Goal: Task Accomplishment & Management: Complete application form

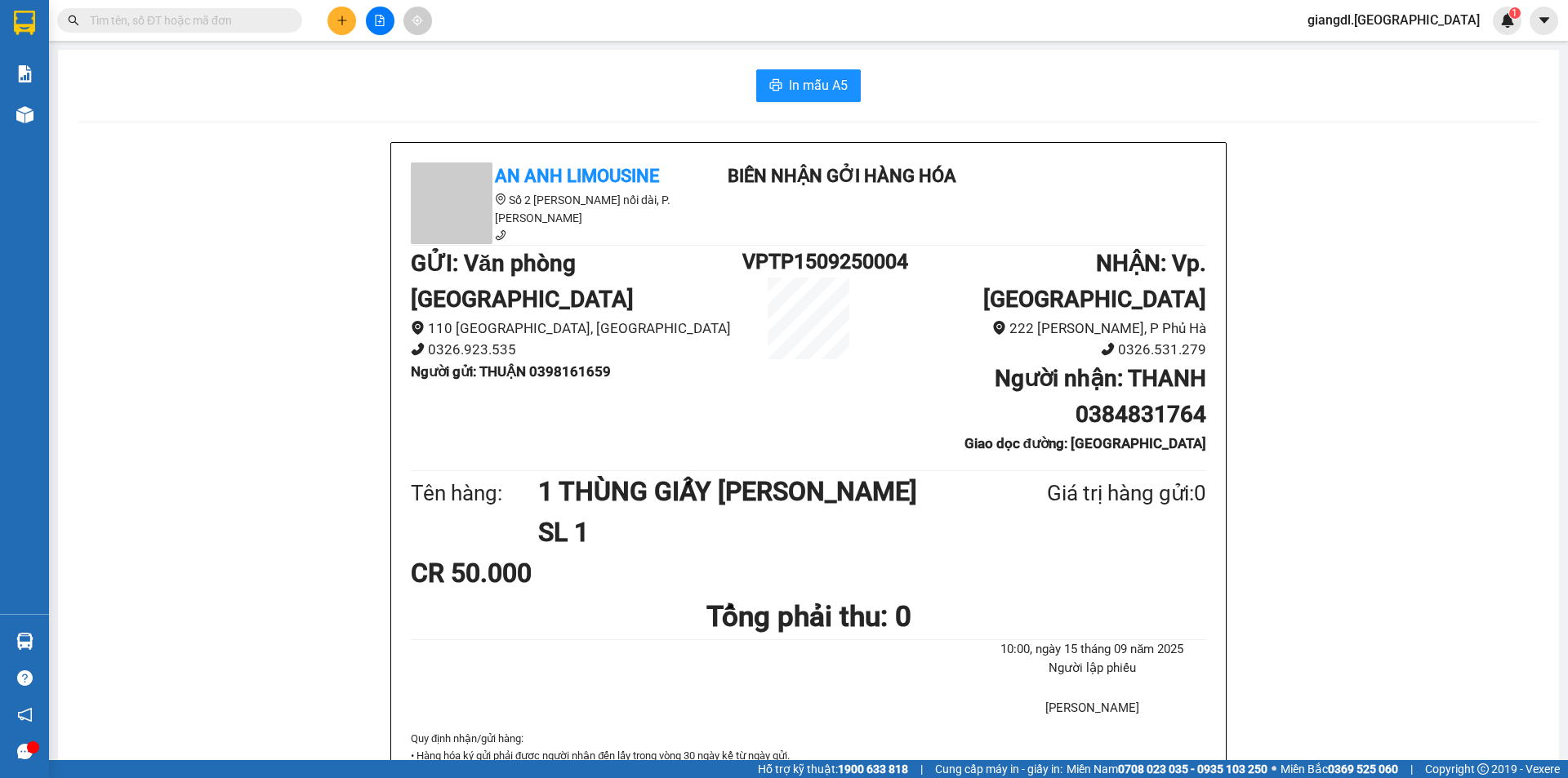
click at [193, 12] on input "text" at bounding box center [185, 20] width 193 height 18
click at [228, 29] on span at bounding box center [179, 20] width 245 height 25
click at [249, 16] on input "text" at bounding box center [185, 20] width 193 height 18
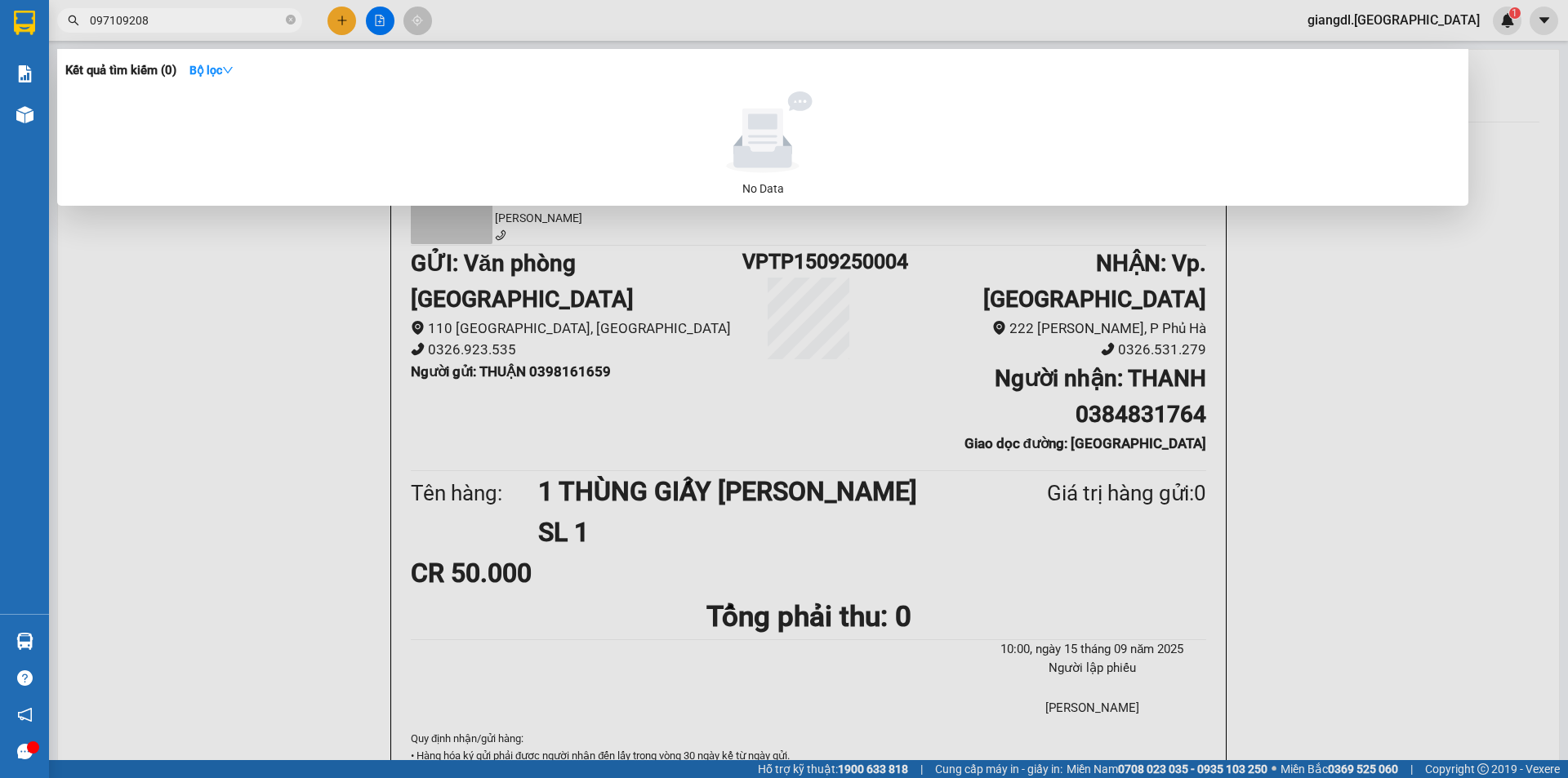
type input "0971092083"
click at [190, 20] on input "0971092083" at bounding box center [185, 20] width 193 height 18
click at [188, 20] on input "0971092083" at bounding box center [185, 20] width 193 height 18
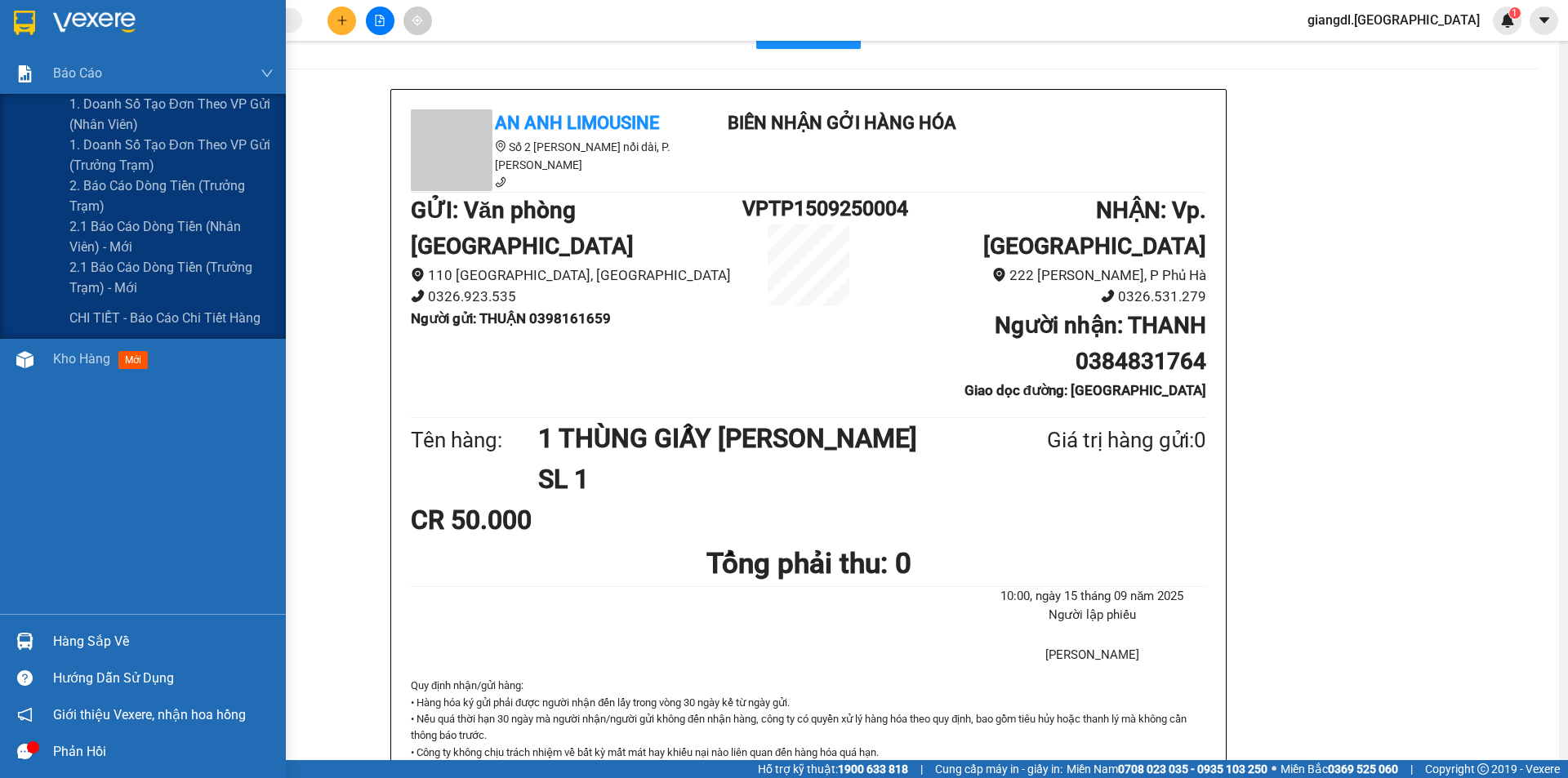
scroll to position [82, 0]
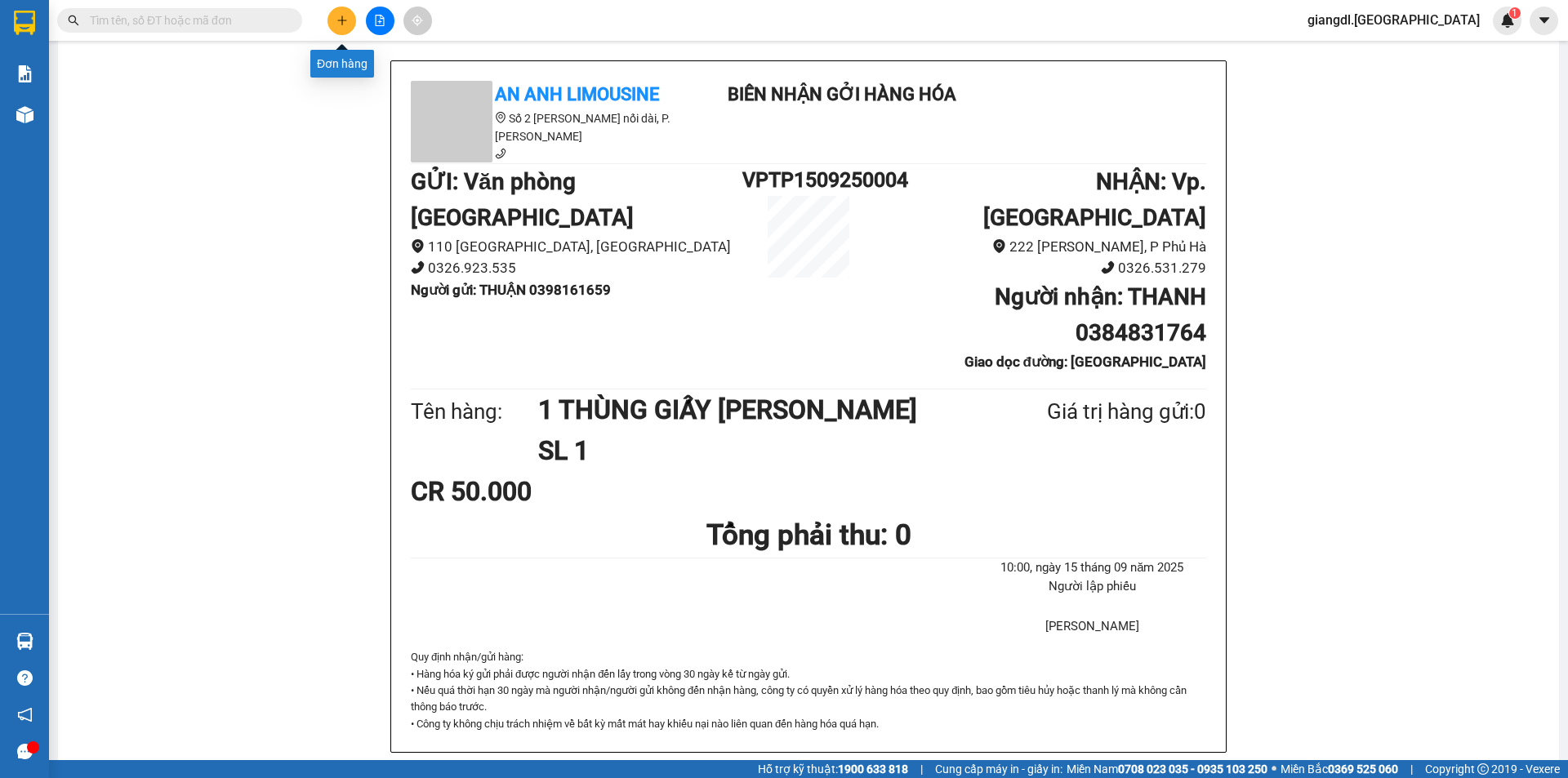
click at [344, 21] on icon "plus" at bounding box center [342, 20] width 12 height 12
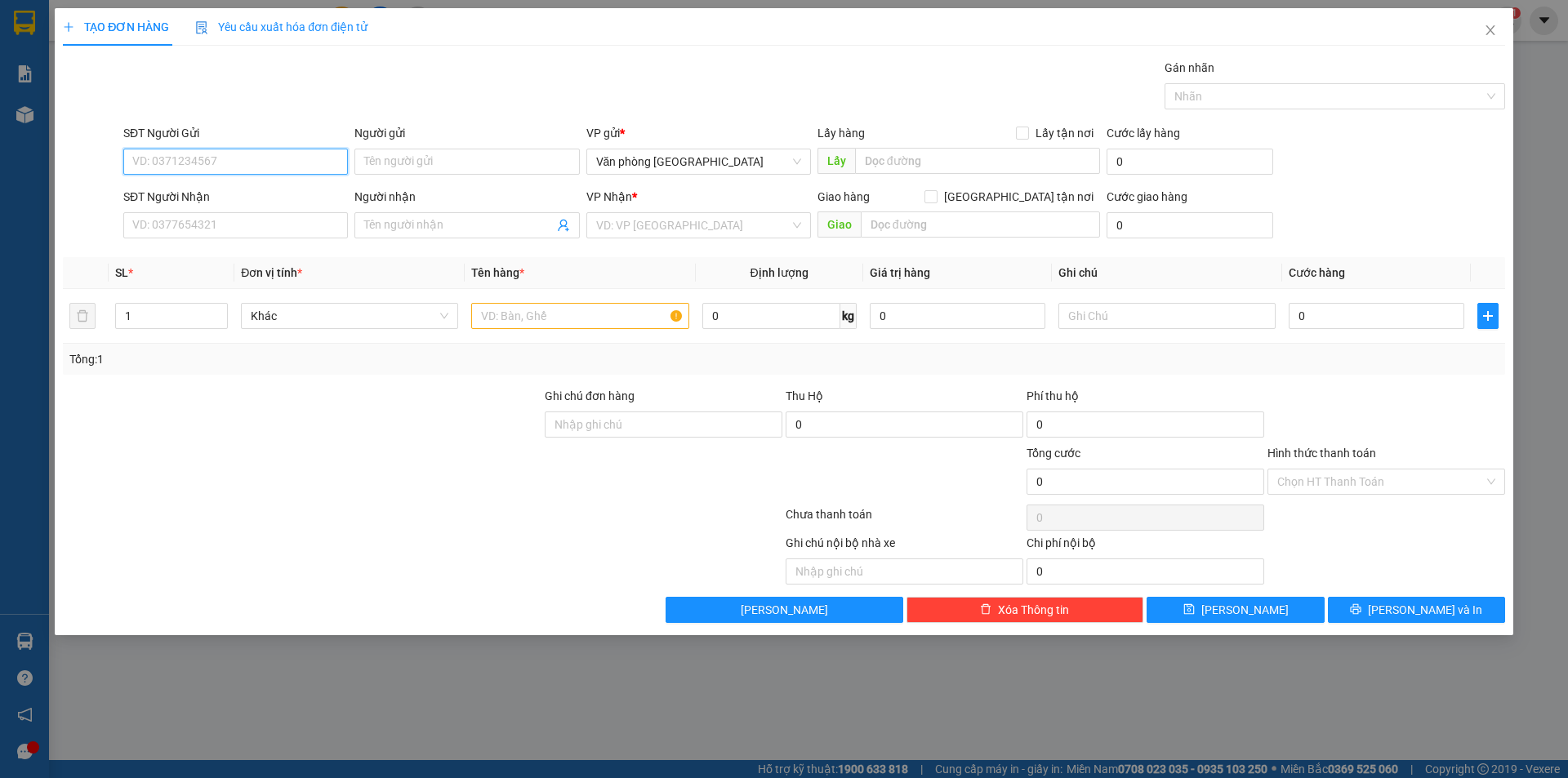
click at [233, 165] on input "SĐT Người Gửi" at bounding box center [235, 161] width 225 height 26
type input "0973488777"
click at [406, 167] on input "Người gửi" at bounding box center [467, 161] width 225 height 26
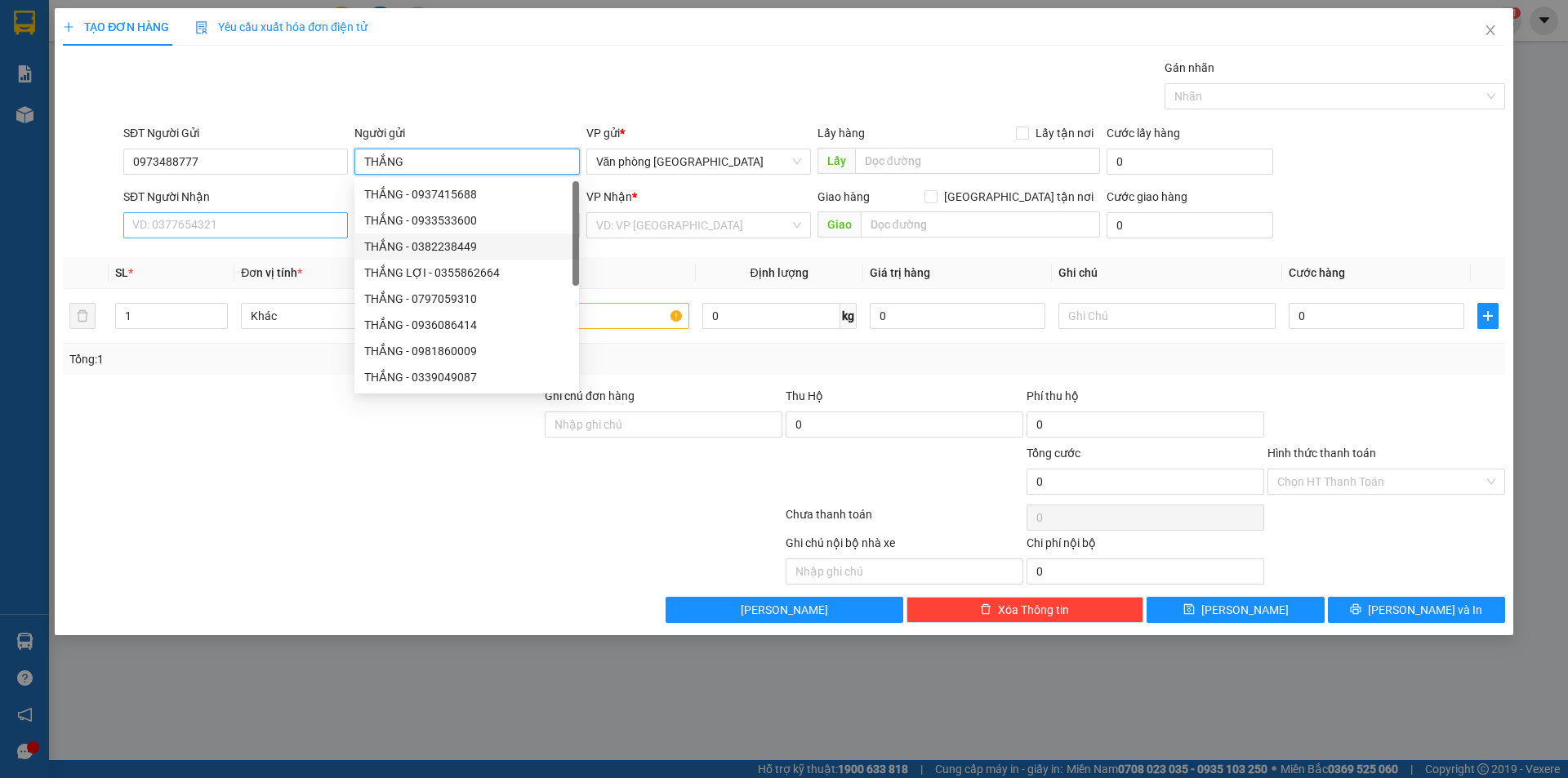
type input "THẮNG"
click at [255, 232] on input "SĐT Người Nhận" at bounding box center [235, 224] width 225 height 26
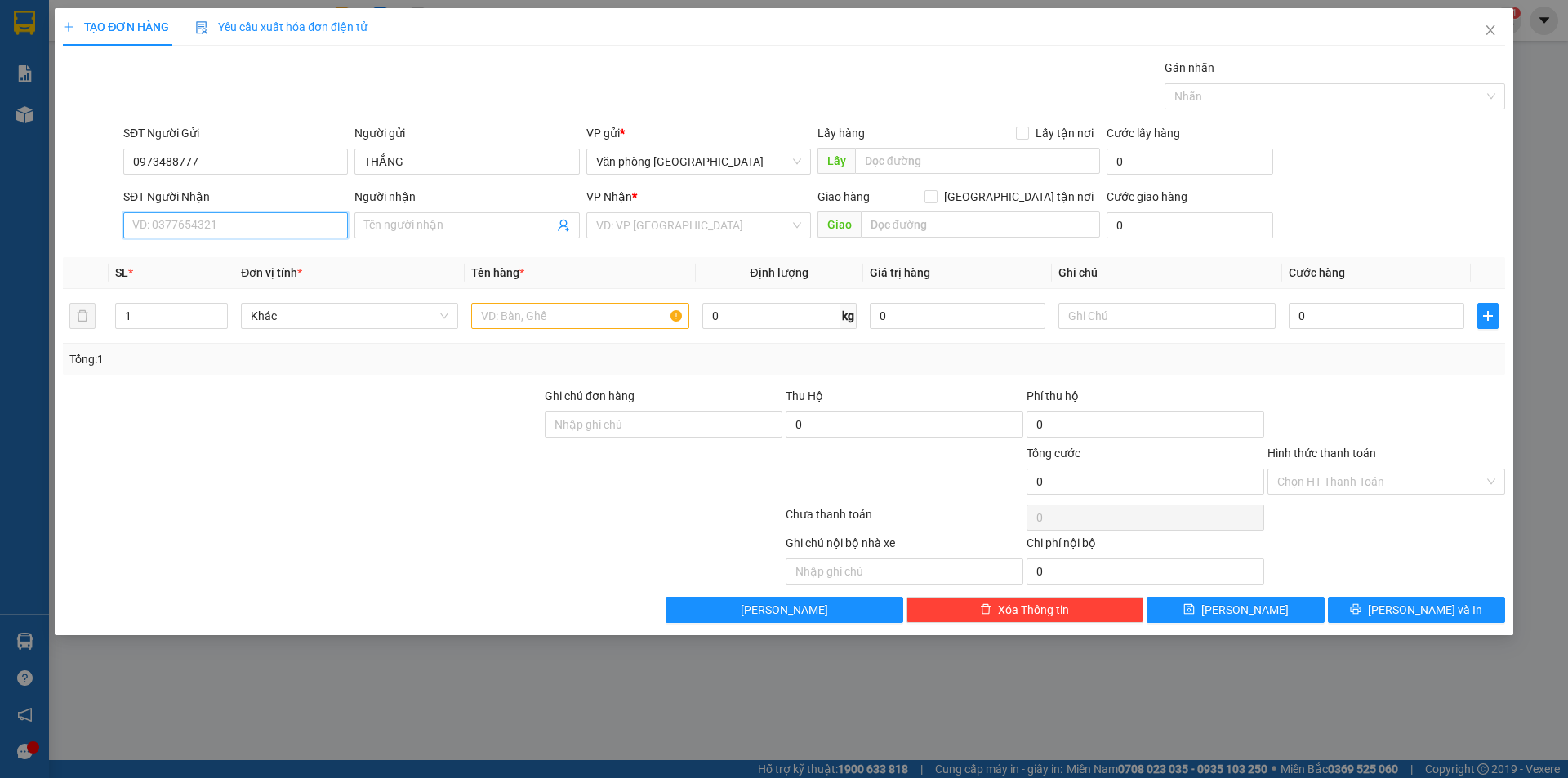
click at [233, 216] on input "SĐT Người Nhận" at bounding box center [235, 224] width 225 height 26
drag, startPoint x: 386, startPoint y: 223, endPoint x: 355, endPoint y: 162, distance: 68.4
click at [380, 221] on input "Người nhận" at bounding box center [459, 225] width 189 height 18
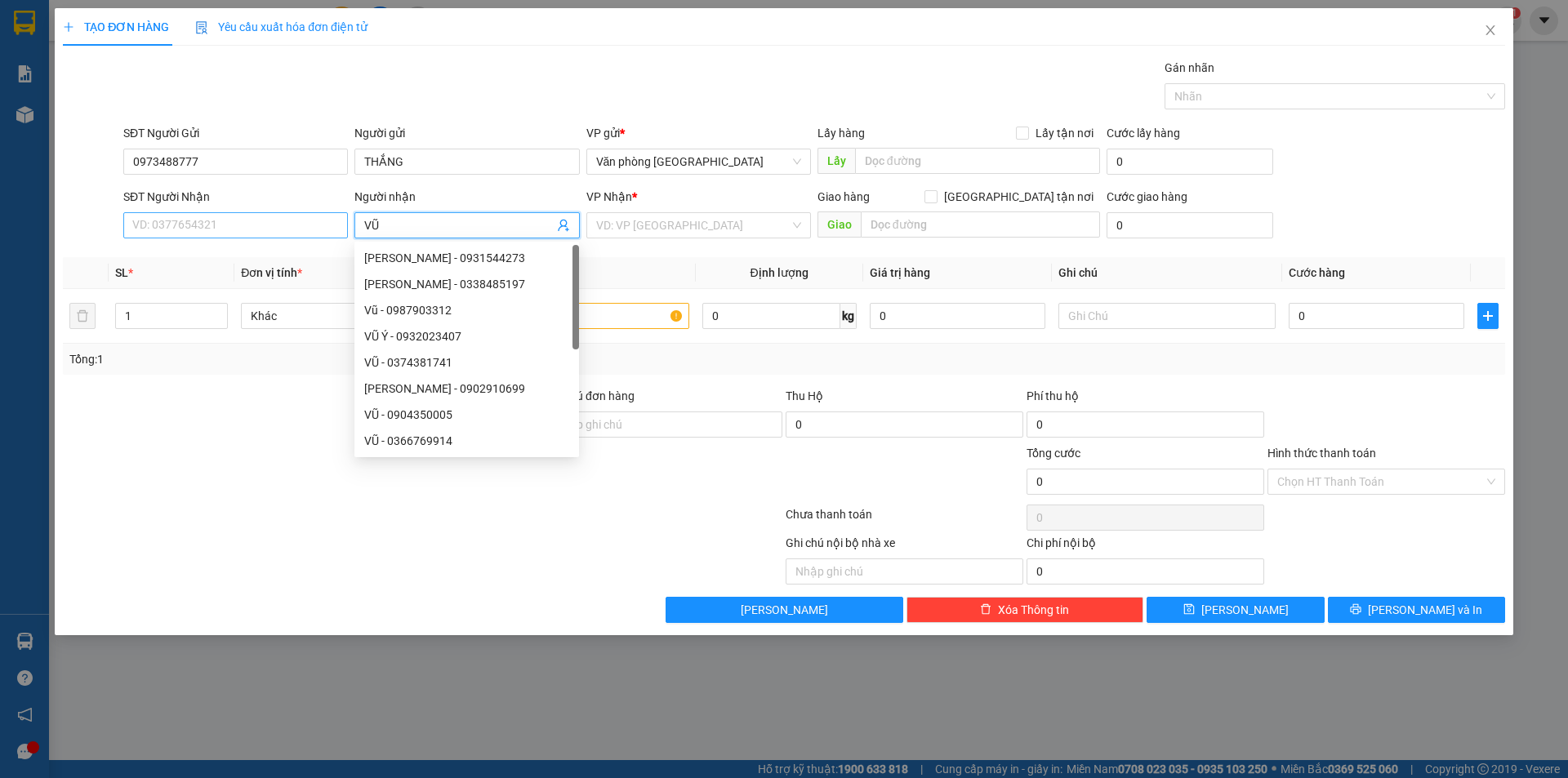
type input "VŨ"
drag, startPoint x: 146, startPoint y: 221, endPoint x: 128, endPoint y: 226, distance: 18.7
click at [137, 221] on input "SĐT Người Nhận" at bounding box center [235, 224] width 225 height 26
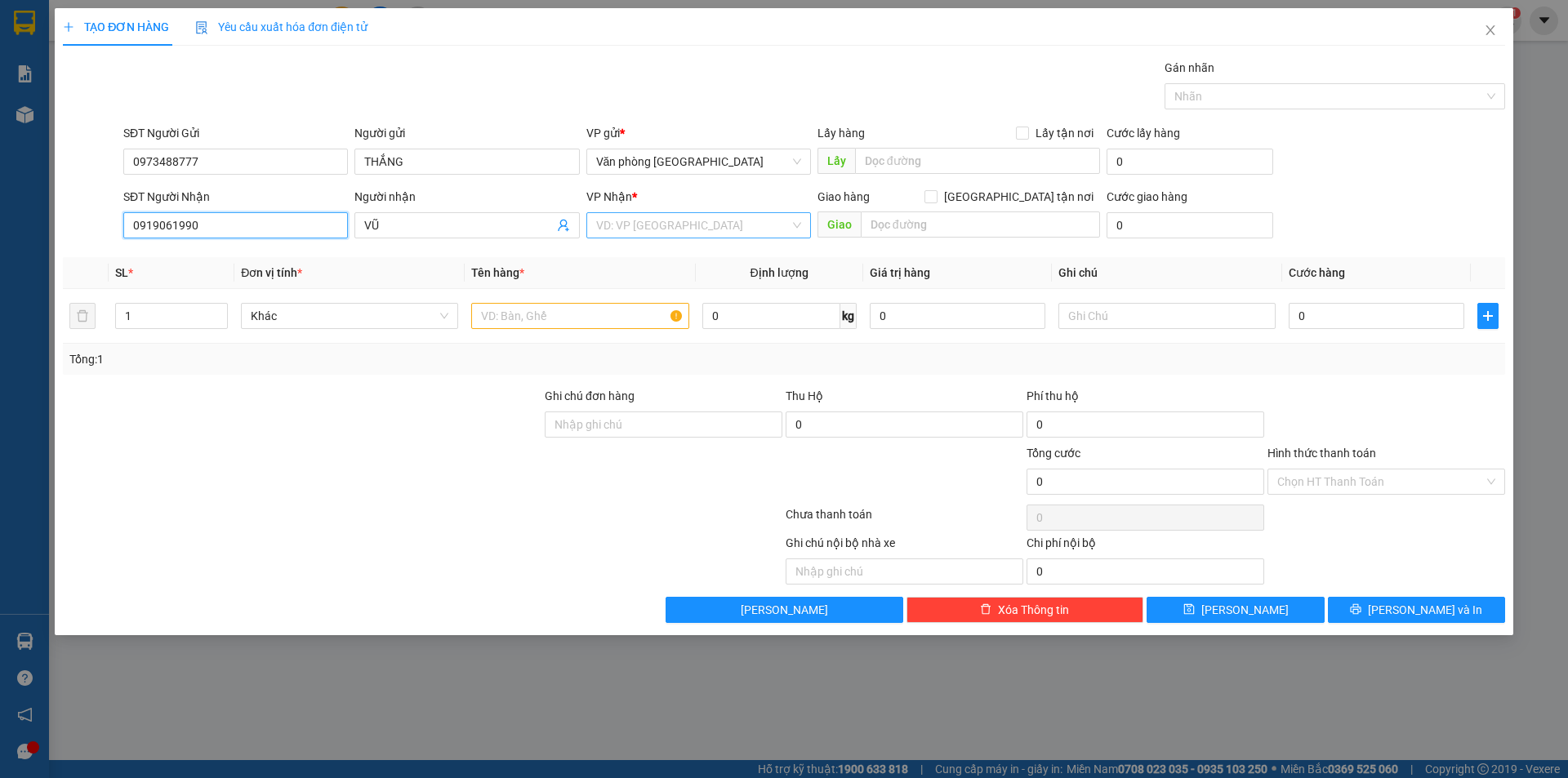
type input "0919061990"
click at [679, 224] on input "search" at bounding box center [693, 225] width 193 height 25
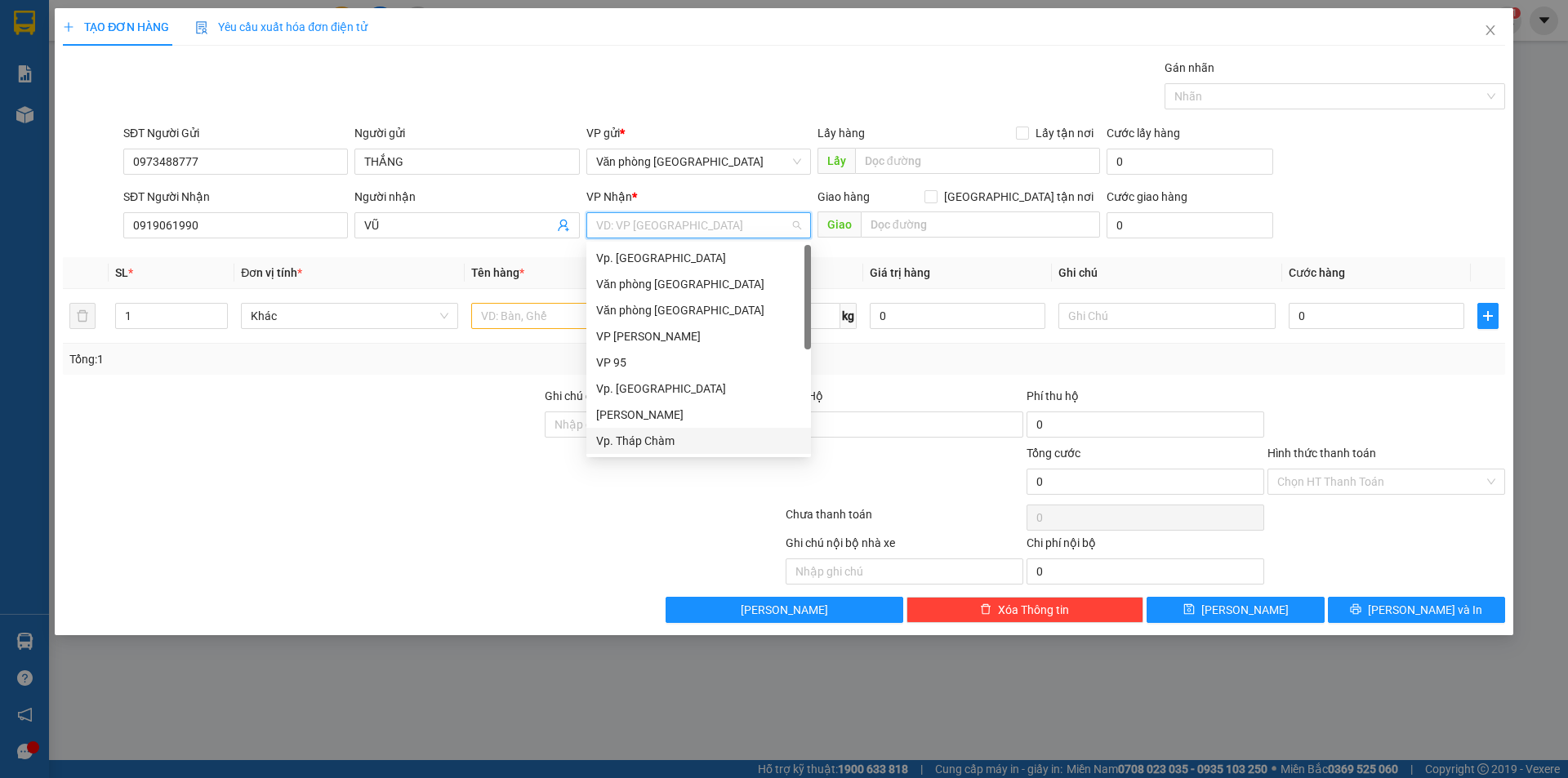
click at [654, 441] on div "Vp. Tháp Chàm" at bounding box center [698, 441] width 205 height 18
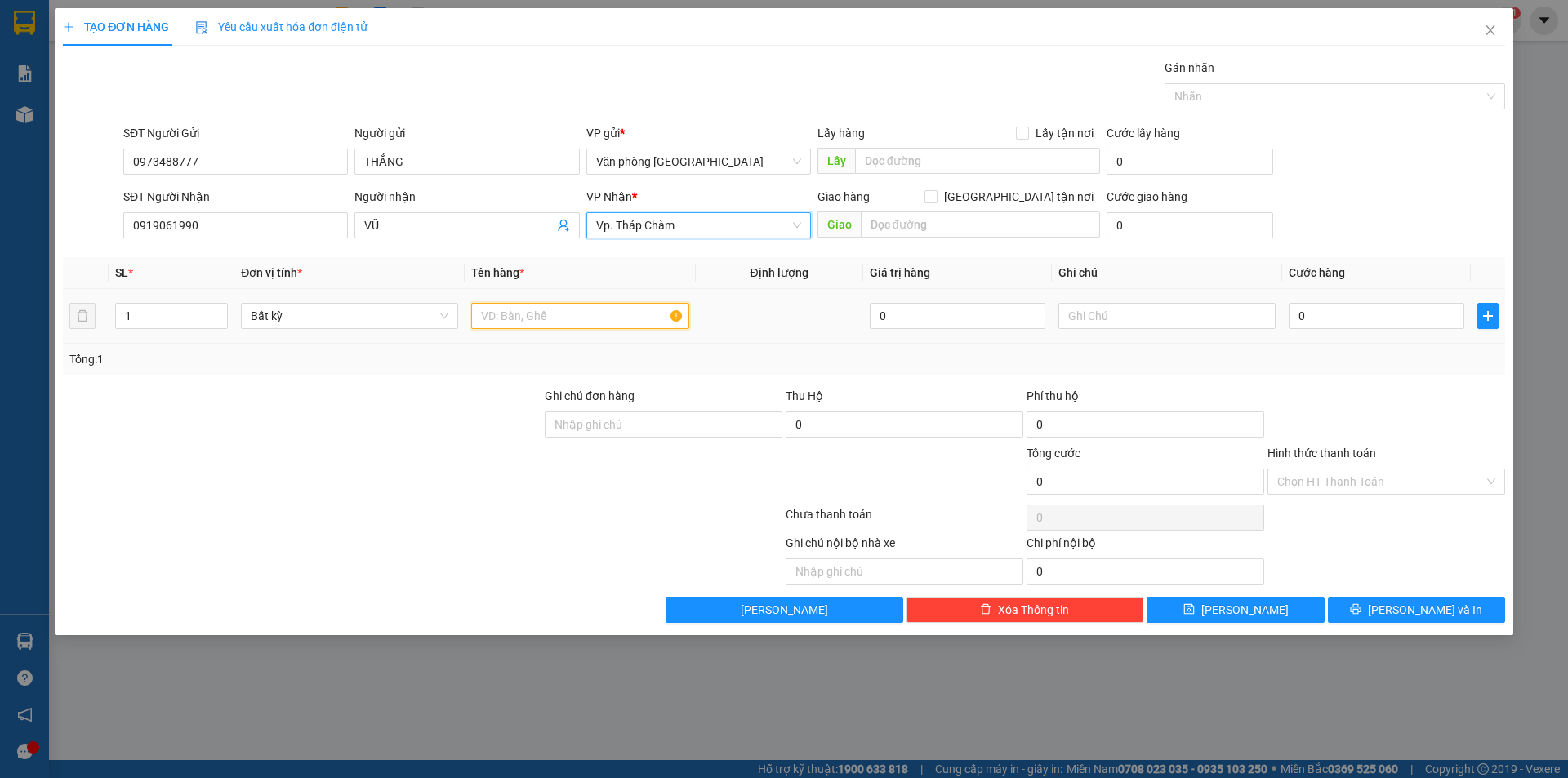
click at [564, 328] on input "text" at bounding box center [579, 316] width 217 height 26
drag, startPoint x: 515, startPoint y: 316, endPoint x: 515, endPoint y: 307, distance: 9.0
click at [515, 307] on input "text" at bounding box center [579, 316] width 217 height 26
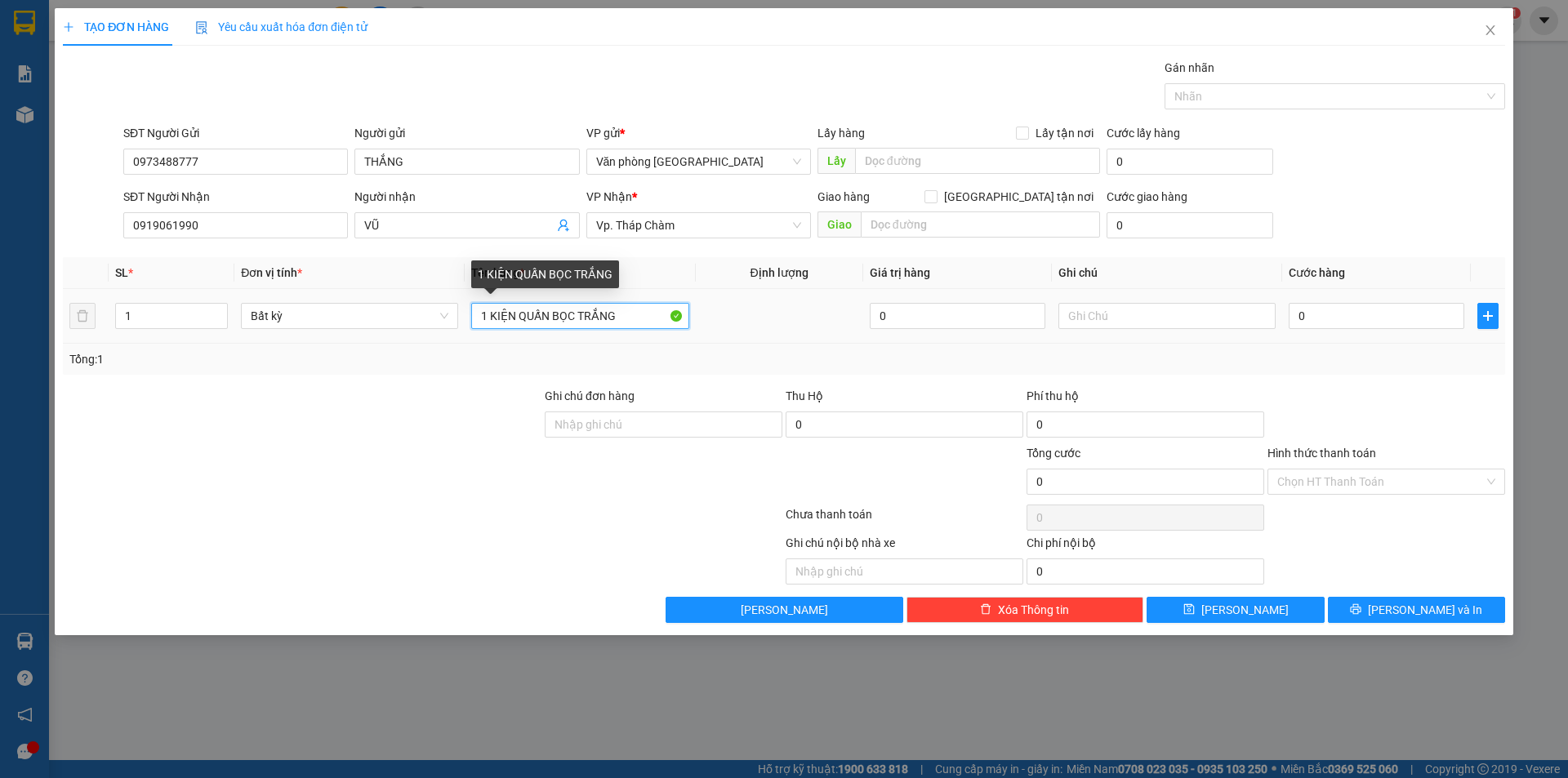
click at [516, 326] on input "1 KIỆN QUẤN BỌC TRẮNG" at bounding box center [579, 316] width 217 height 26
click at [524, 314] on input "1 HHOJP GIẤY QUẤN BỌC TRẮNG" at bounding box center [579, 316] width 217 height 26
type input "1 HỘP GIẤY QUẤN BỌC TRẮNG"
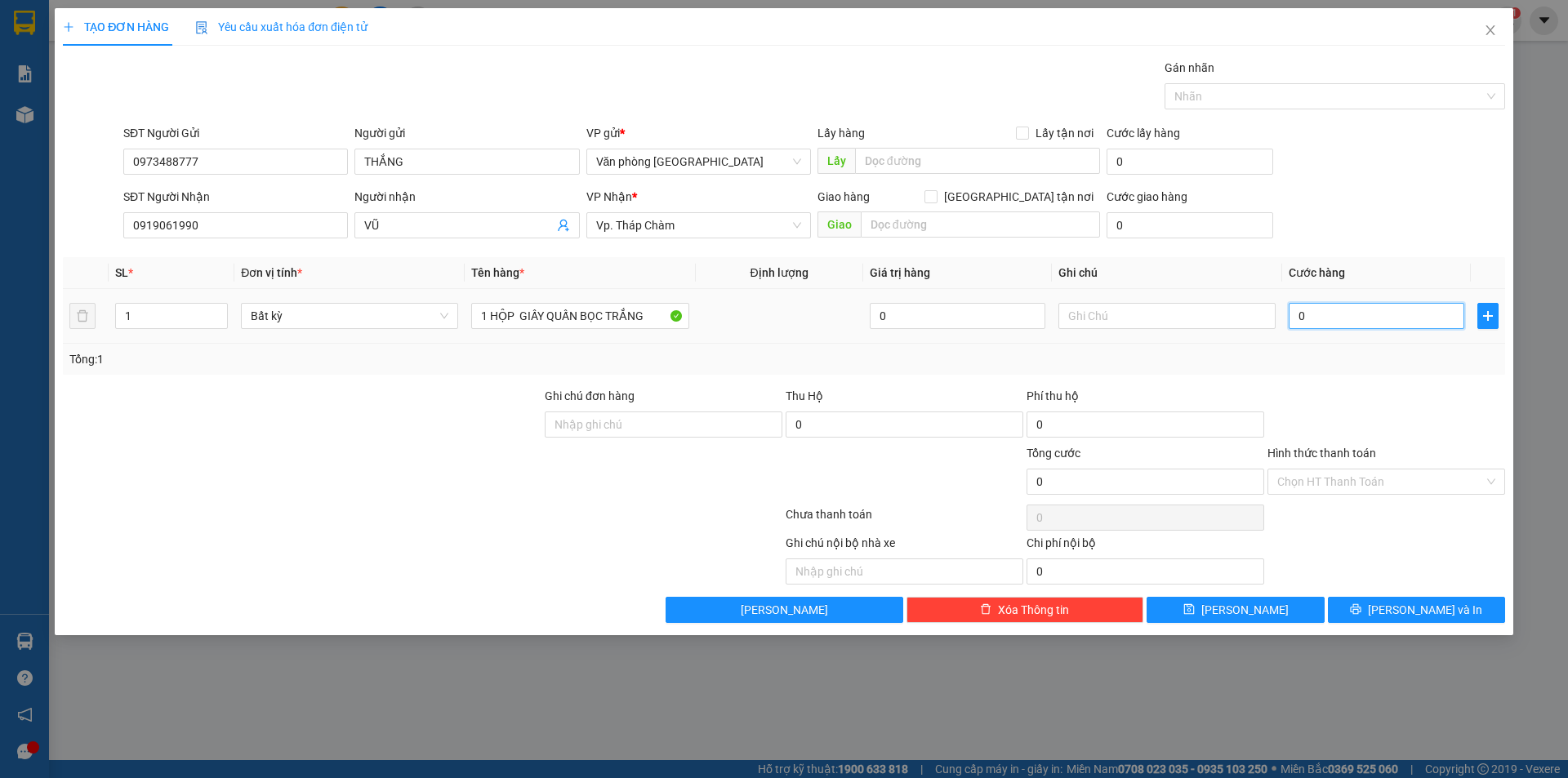
click at [1306, 317] on input "0" at bounding box center [1377, 316] width 176 height 26
click at [1304, 317] on input "0" at bounding box center [1377, 316] width 176 height 26
click at [1301, 317] on input "0" at bounding box center [1377, 316] width 176 height 26
type input "40"
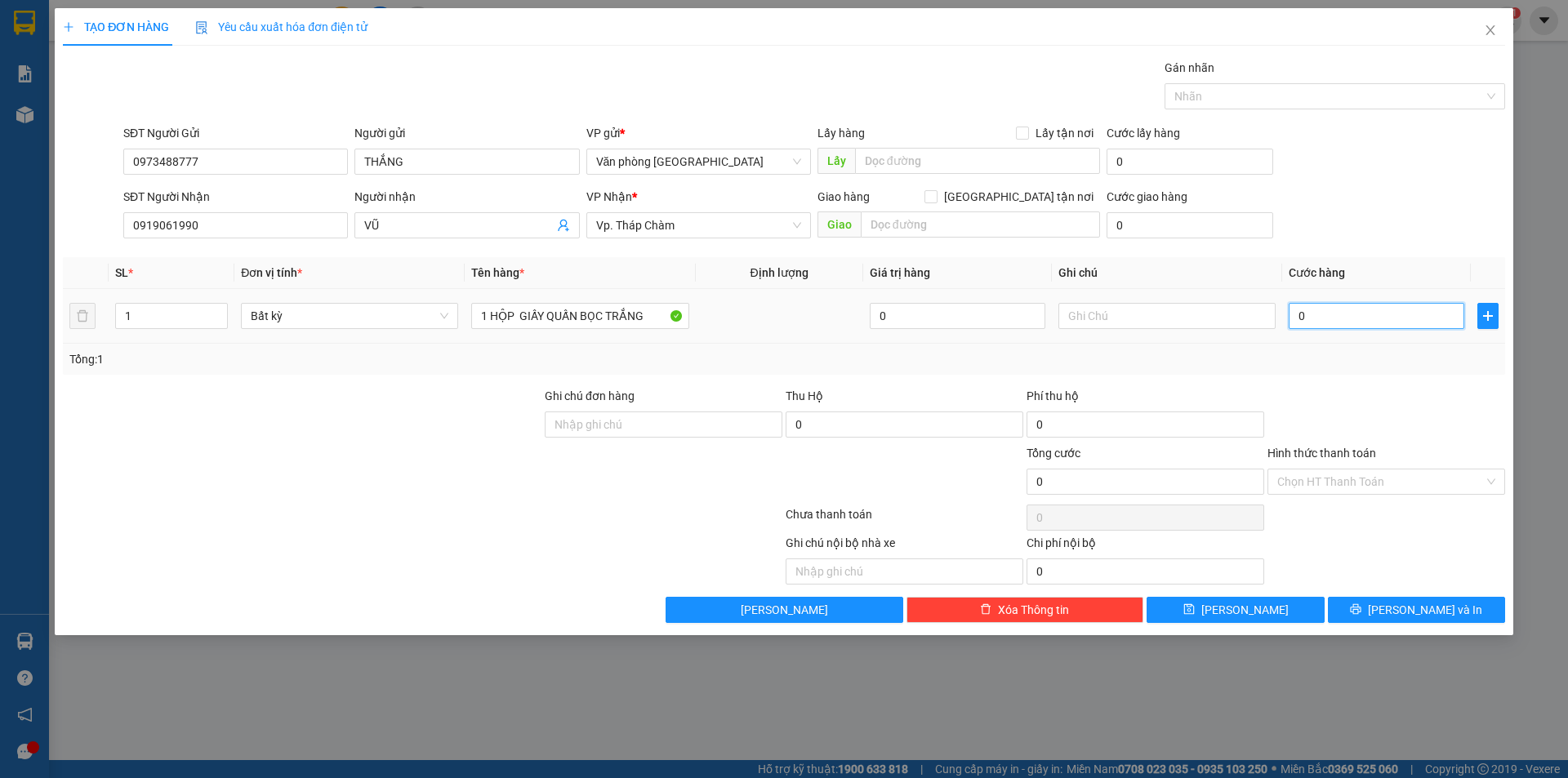
type input "40"
type input "400"
type input "4.000"
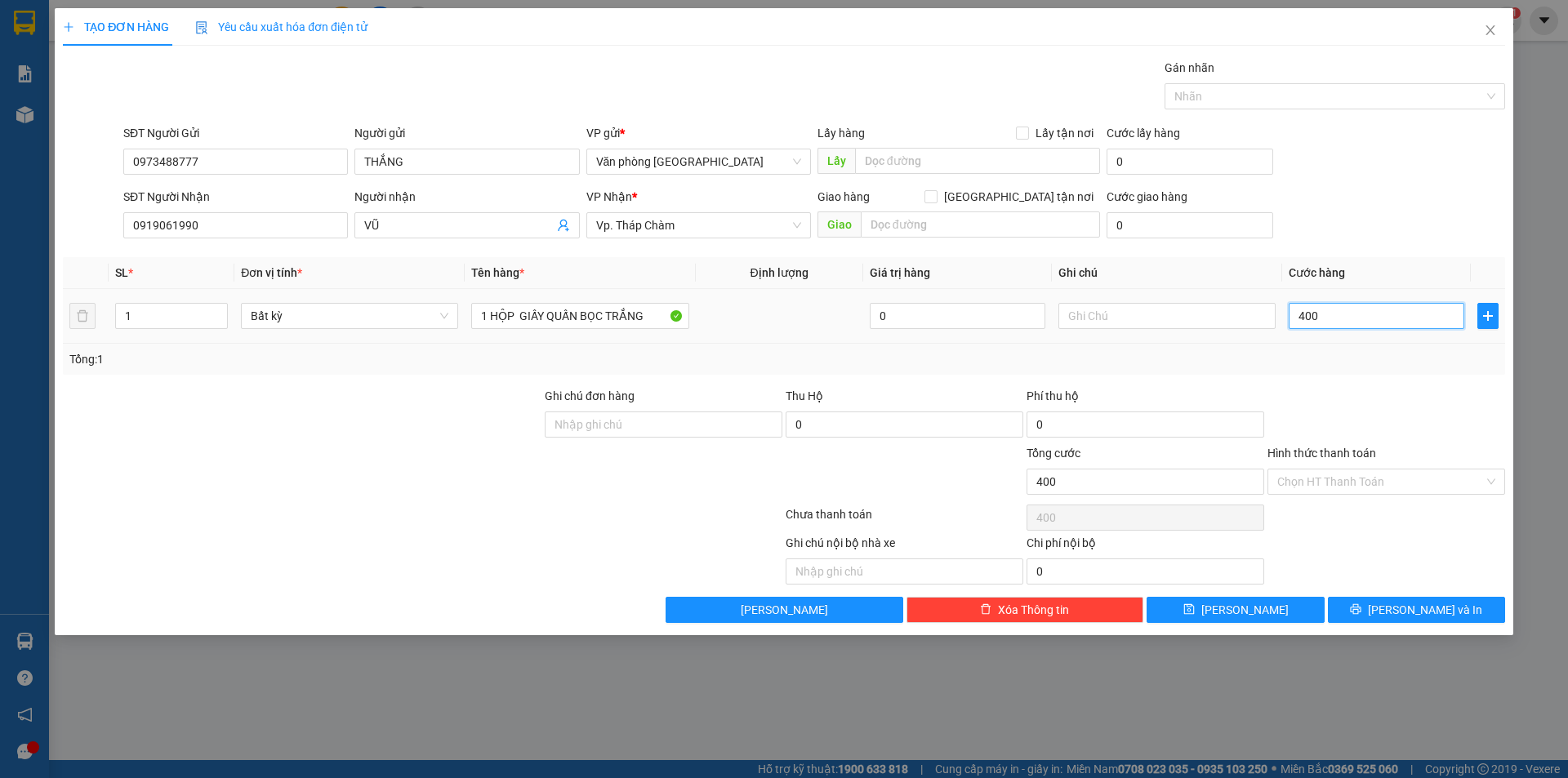
type input "4.000"
type input "40.000"
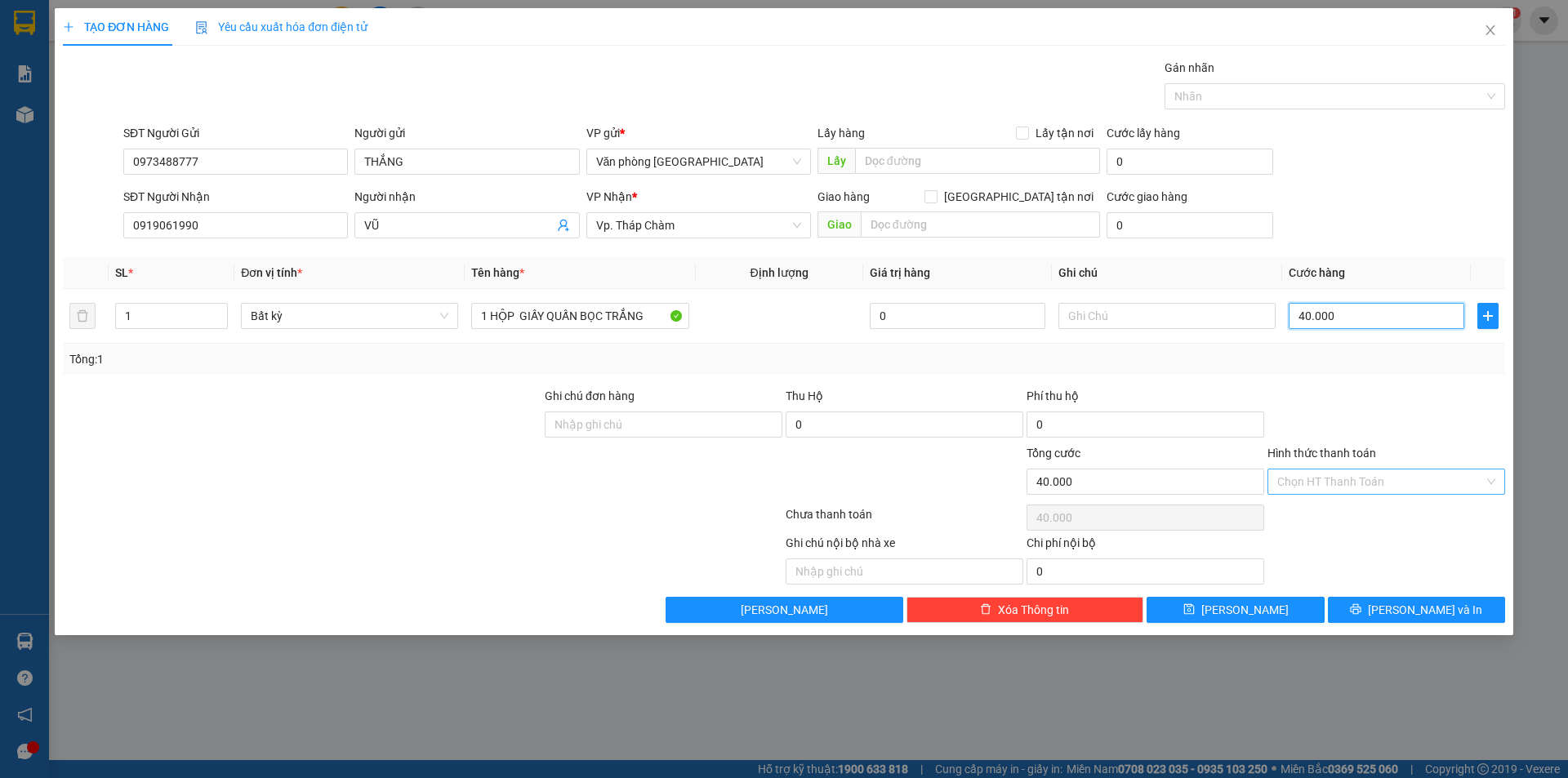
type input "40.000"
click at [1337, 485] on input "Hình thức thanh toán" at bounding box center [1381, 482] width 207 height 25
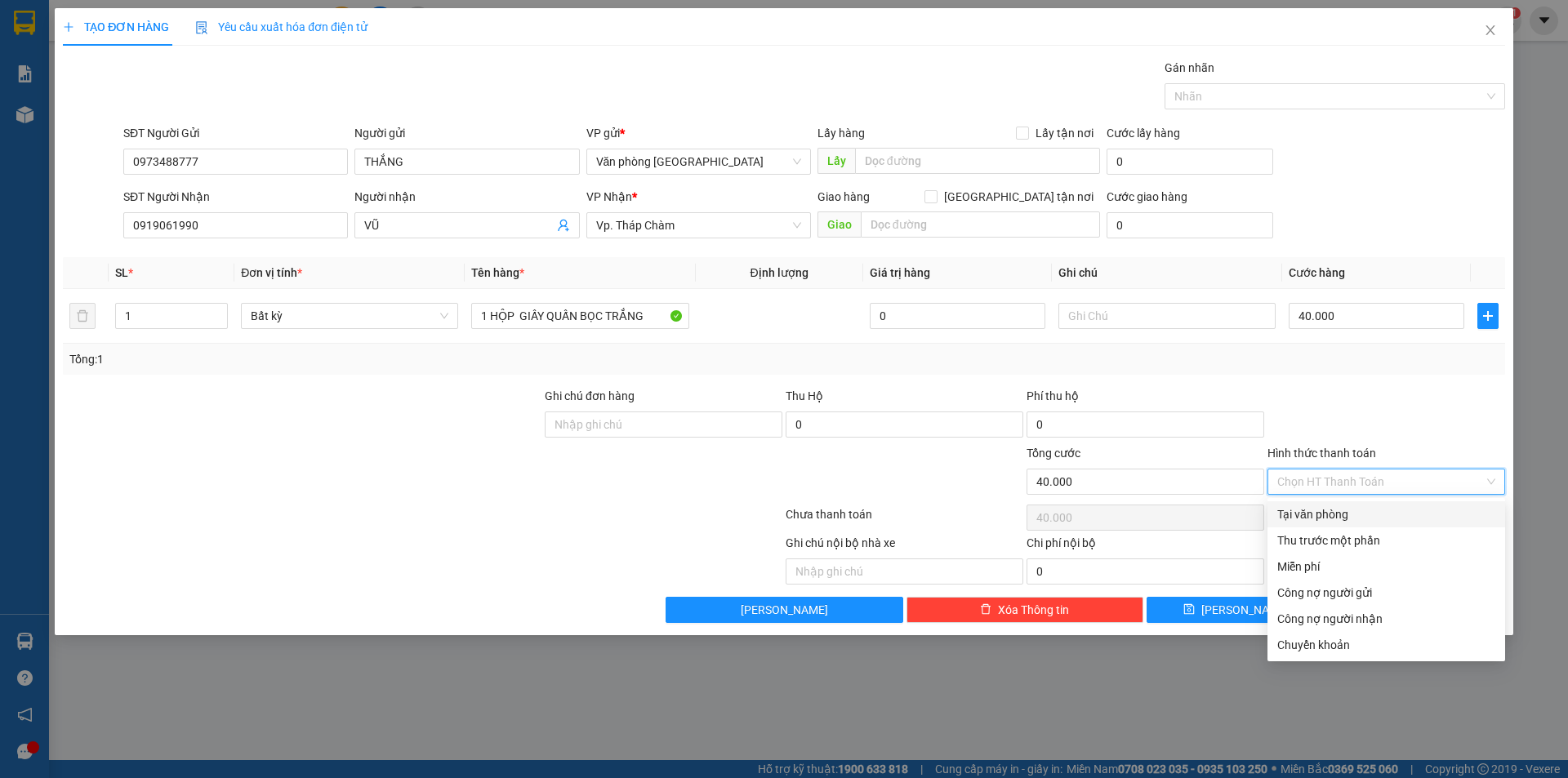
click at [1341, 513] on div "Tại văn phòng" at bounding box center [1387, 515] width 218 height 18
type input "0"
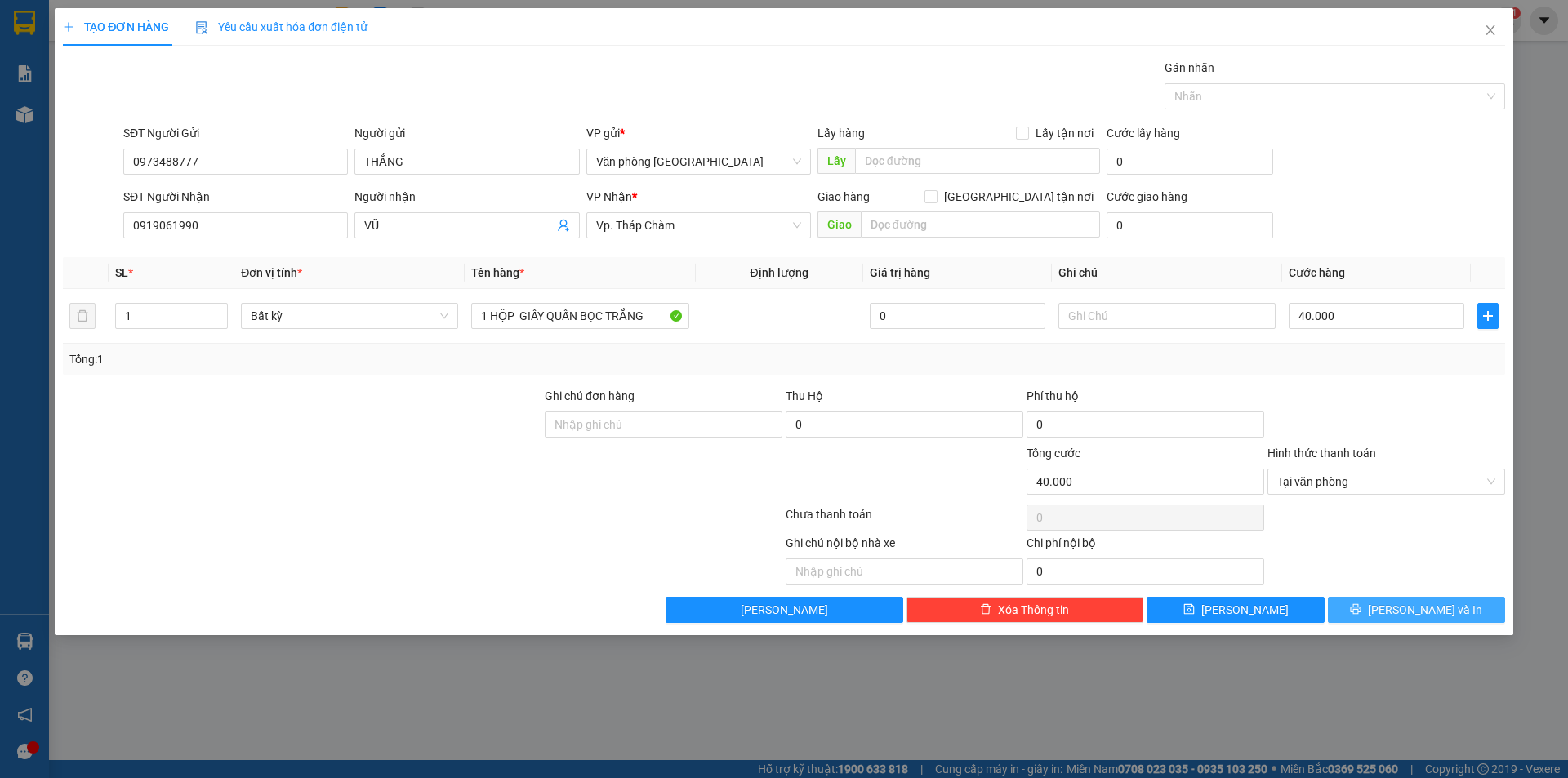
click at [1407, 612] on span "[PERSON_NAME] và In" at bounding box center [1425, 610] width 114 height 18
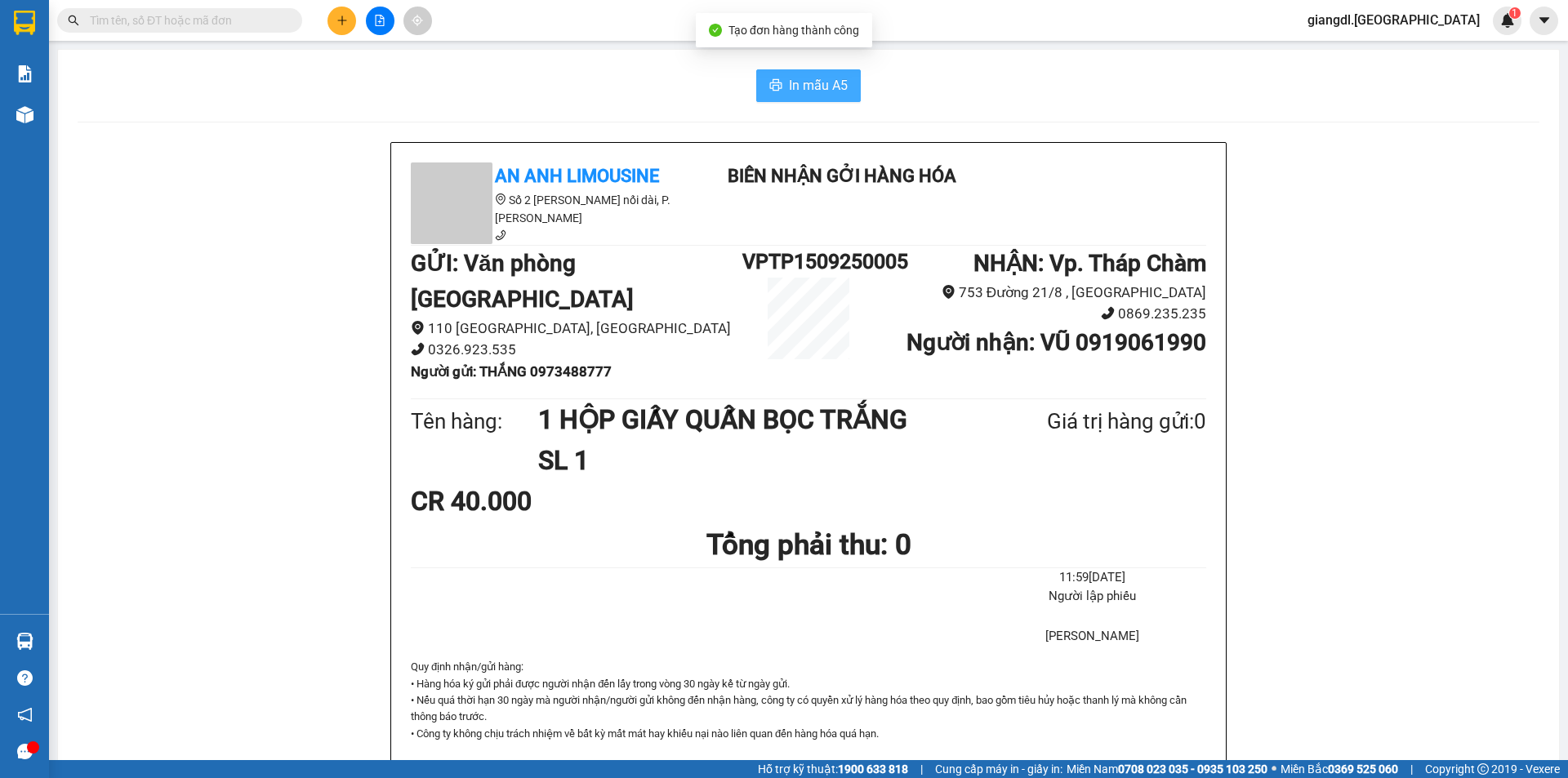
click at [794, 77] on span "In mẫu A5" at bounding box center [818, 85] width 59 height 20
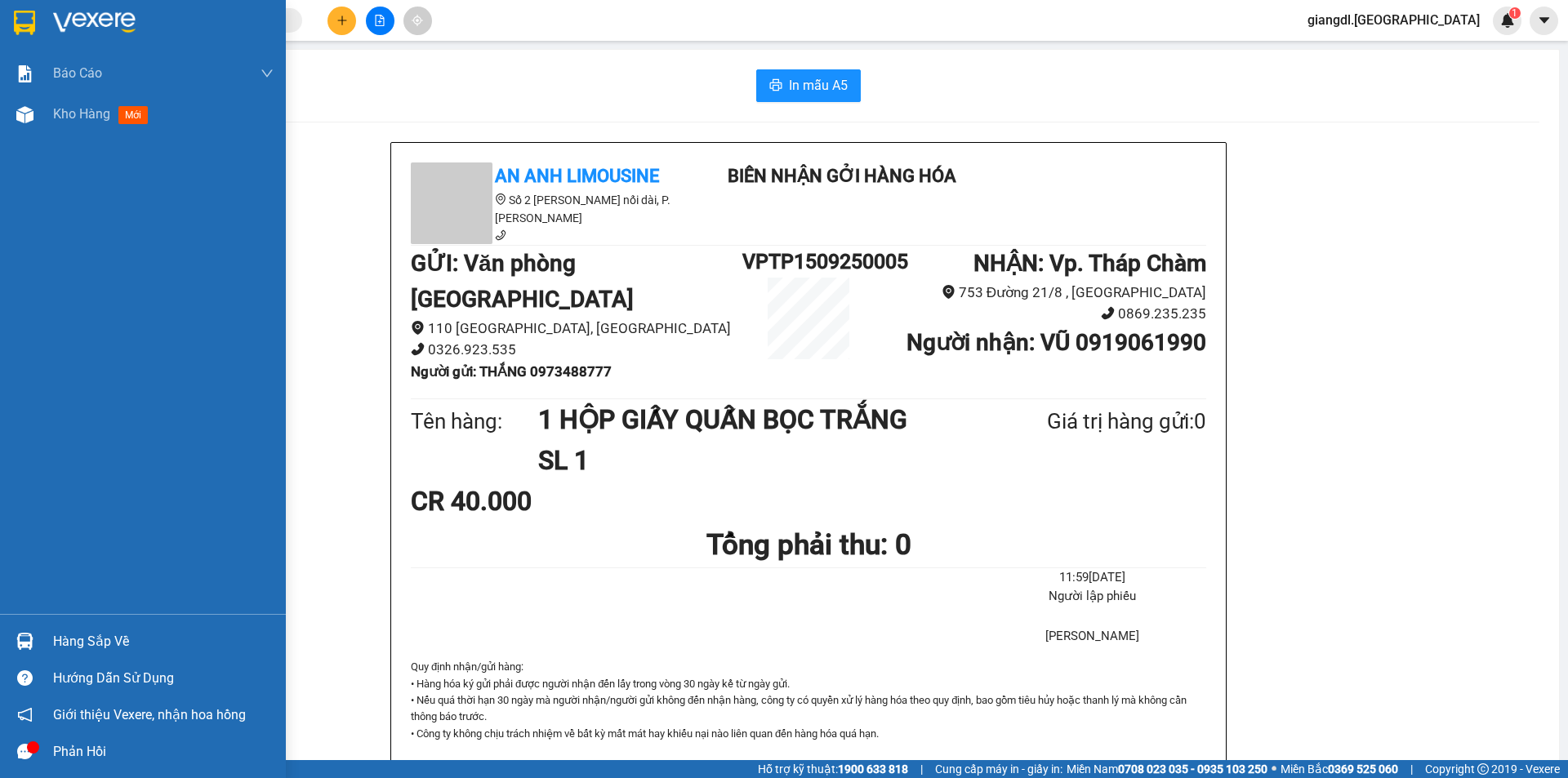
drag, startPoint x: 0, startPoint y: 118, endPoint x: 239, endPoint y: 272, distance: 284.3
click at [11, 116] on div "Kho hàng mới" at bounding box center [143, 114] width 286 height 41
